Goal: Task Accomplishment & Management: Use online tool/utility

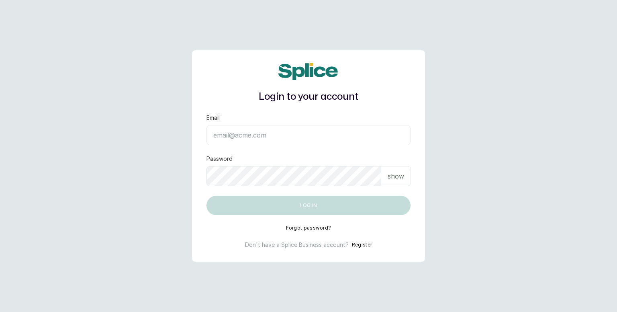
type input "hello@basecoat.ng"
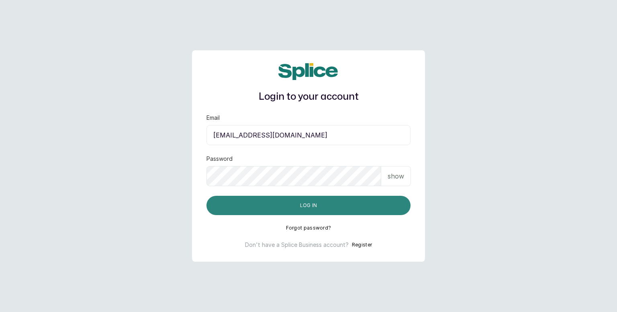
click at [344, 206] on button "Log in" at bounding box center [309, 205] width 204 height 19
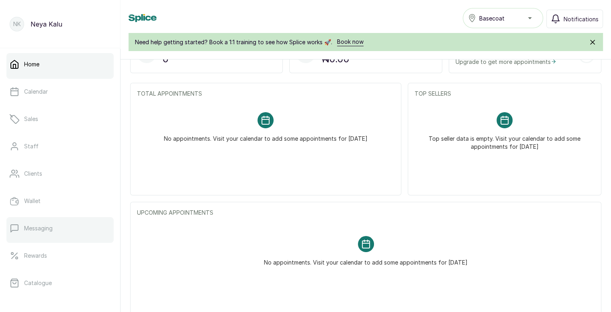
scroll to position [132, 0]
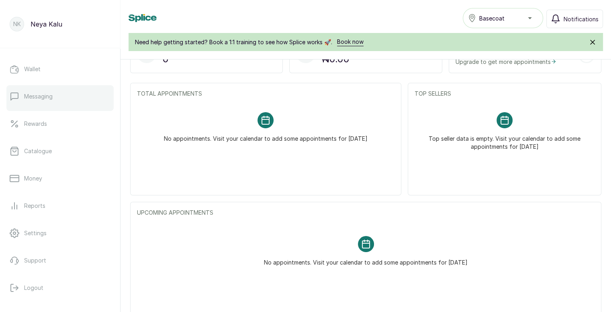
click at [53, 99] on p "Messaging" at bounding box center [38, 96] width 29 height 8
